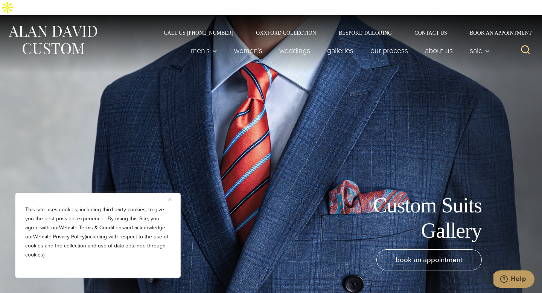
click at [170, 198] on img "Close" at bounding box center [169, 198] width 3 height 3
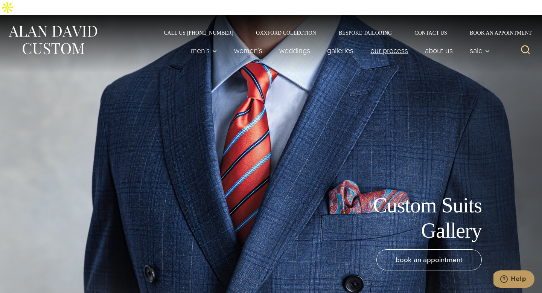
click at [381, 43] on link "Our Process" at bounding box center [389, 50] width 55 height 15
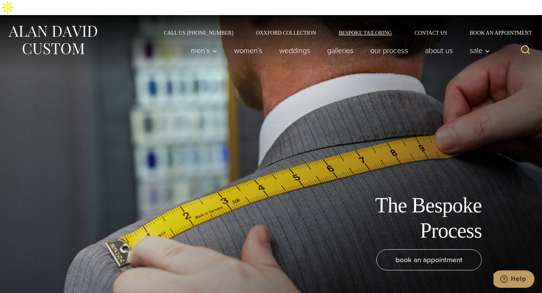
click at [365, 30] on link "Bespoke Tailoring" at bounding box center [365, 32] width 76 height 5
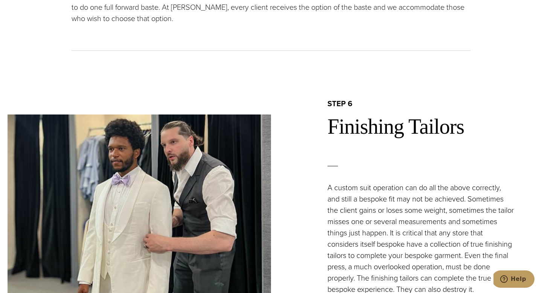
scroll to position [2342, 0]
